Goal: Use online tool/utility: Utilize a website feature to perform a specific function

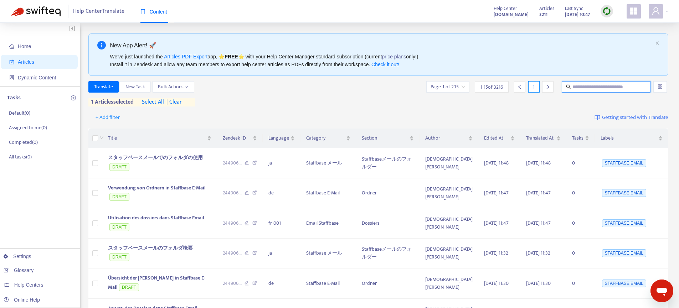
click at [573, 86] on input "text" at bounding box center [606, 87] width 68 height 8
type input "**********"
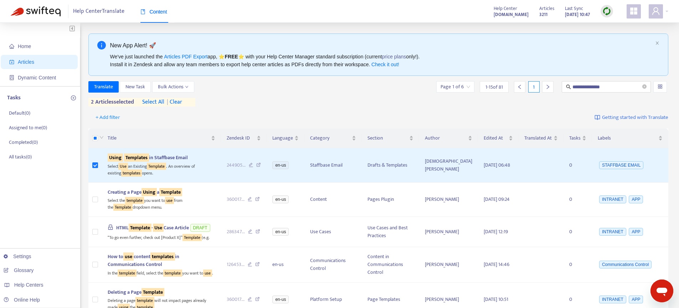
click at [182, 101] on span "| clear" at bounding box center [173, 102] width 18 height 9
click at [97, 84] on span "Translate" at bounding box center [103, 87] width 19 height 8
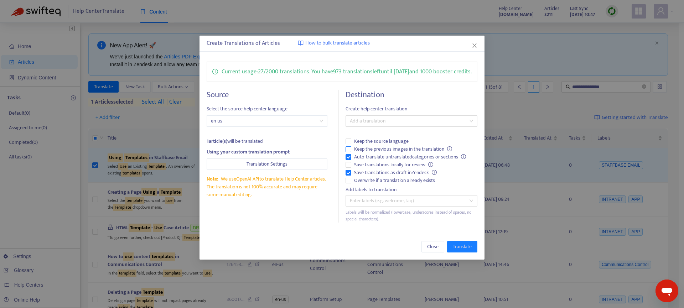
click at [377, 153] on span "Keep the previous images in the translation" at bounding box center [403, 149] width 104 height 8
click at [372, 185] on span "Overwrite if a translation already exists" at bounding box center [394, 181] width 87 height 8
click at [383, 125] on div at bounding box center [407, 121] width 121 height 9
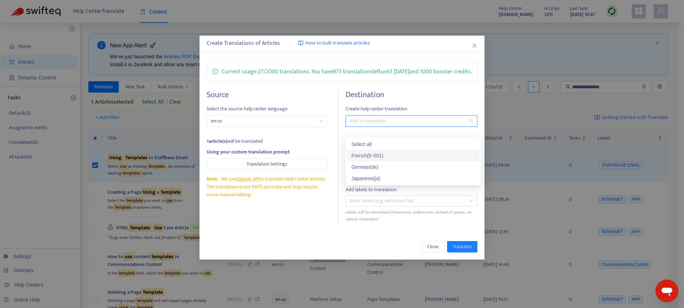
click at [375, 155] on div "French ( fr-001 )" at bounding box center [413, 156] width 124 height 8
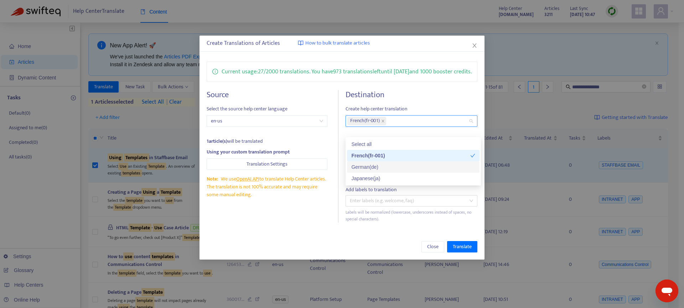
click at [375, 168] on div "German ( de )" at bounding box center [413, 167] width 124 height 8
drag, startPoint x: 377, startPoint y: 179, endPoint x: 420, endPoint y: 214, distance: 55.3
click at [377, 180] on div "Japanese ( ja )" at bounding box center [413, 179] width 124 height 8
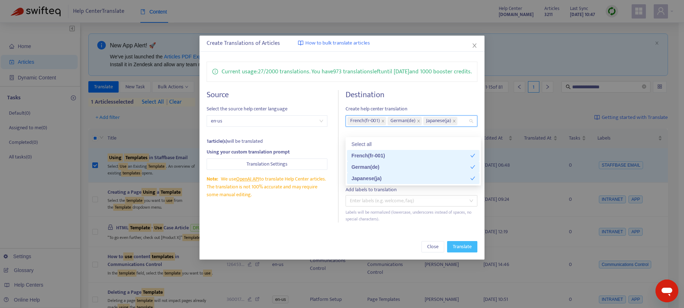
click at [465, 253] on button "Translate" at bounding box center [462, 246] width 30 height 11
